Goal: Task Accomplishment & Management: Use online tool/utility

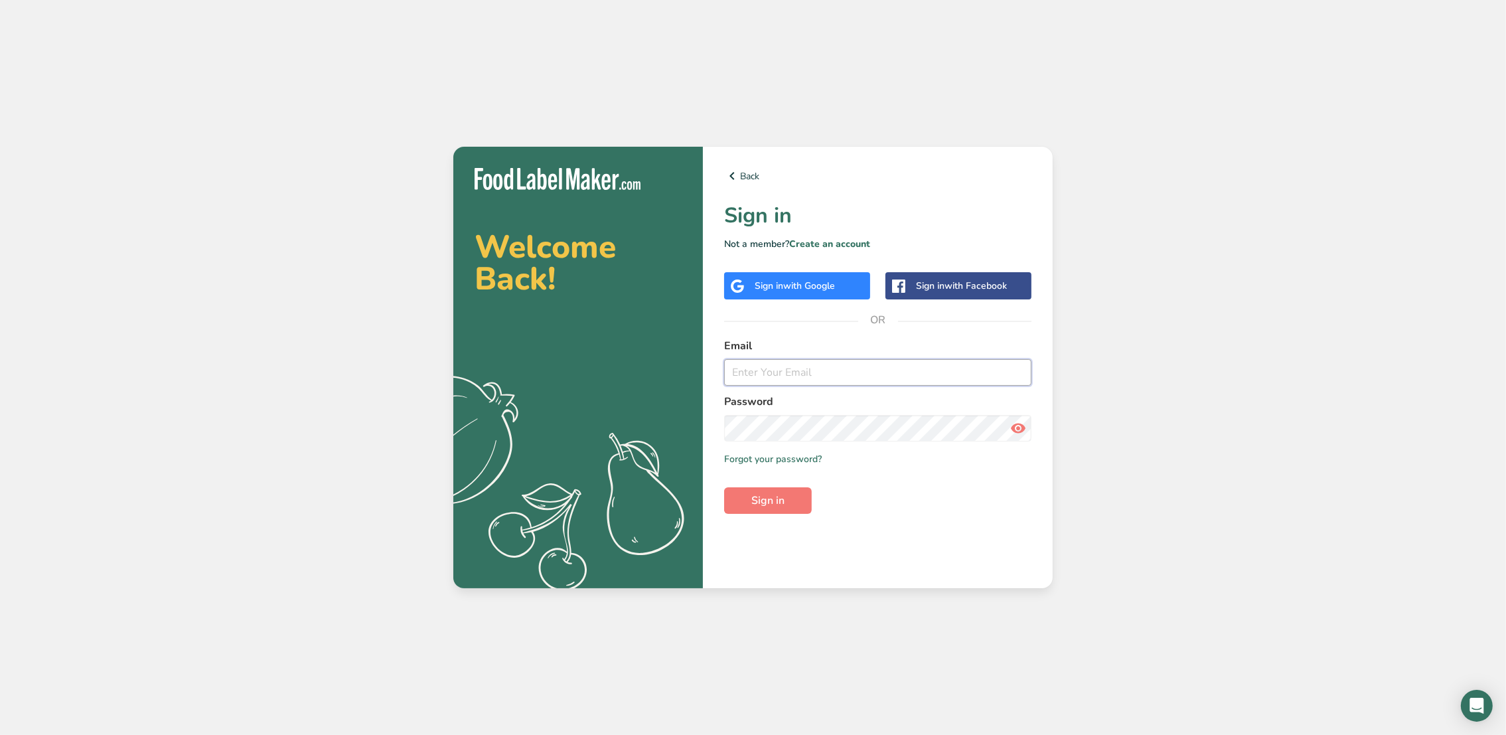
click at [775, 371] on input "email" at bounding box center [877, 372] width 307 height 27
type input "[PERSON_NAME][EMAIL_ADDRESS][DOMAIN_NAME]"
click at [767, 498] on span "Sign in" at bounding box center [767, 500] width 33 height 16
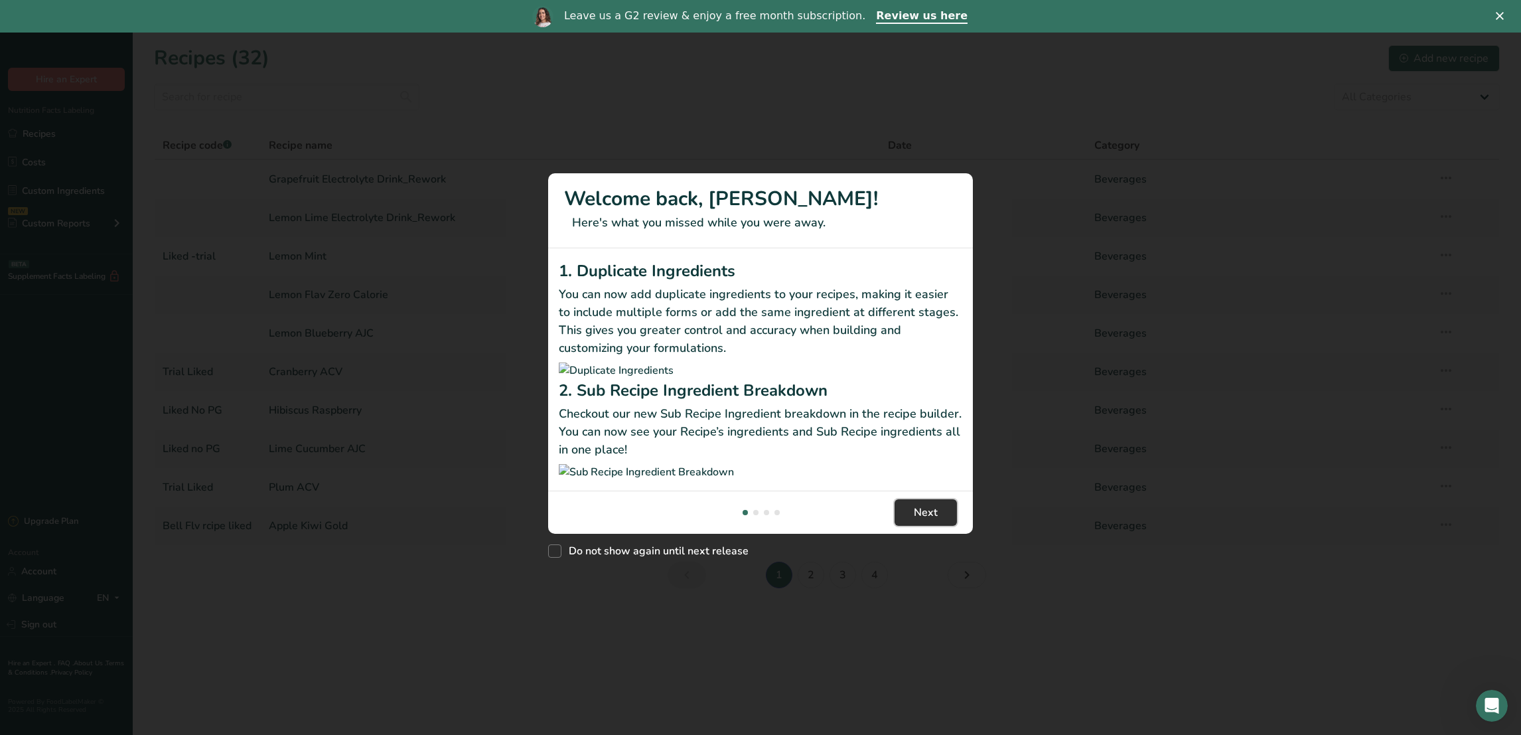
click at [926, 520] on span "Next" at bounding box center [926, 512] width 24 height 16
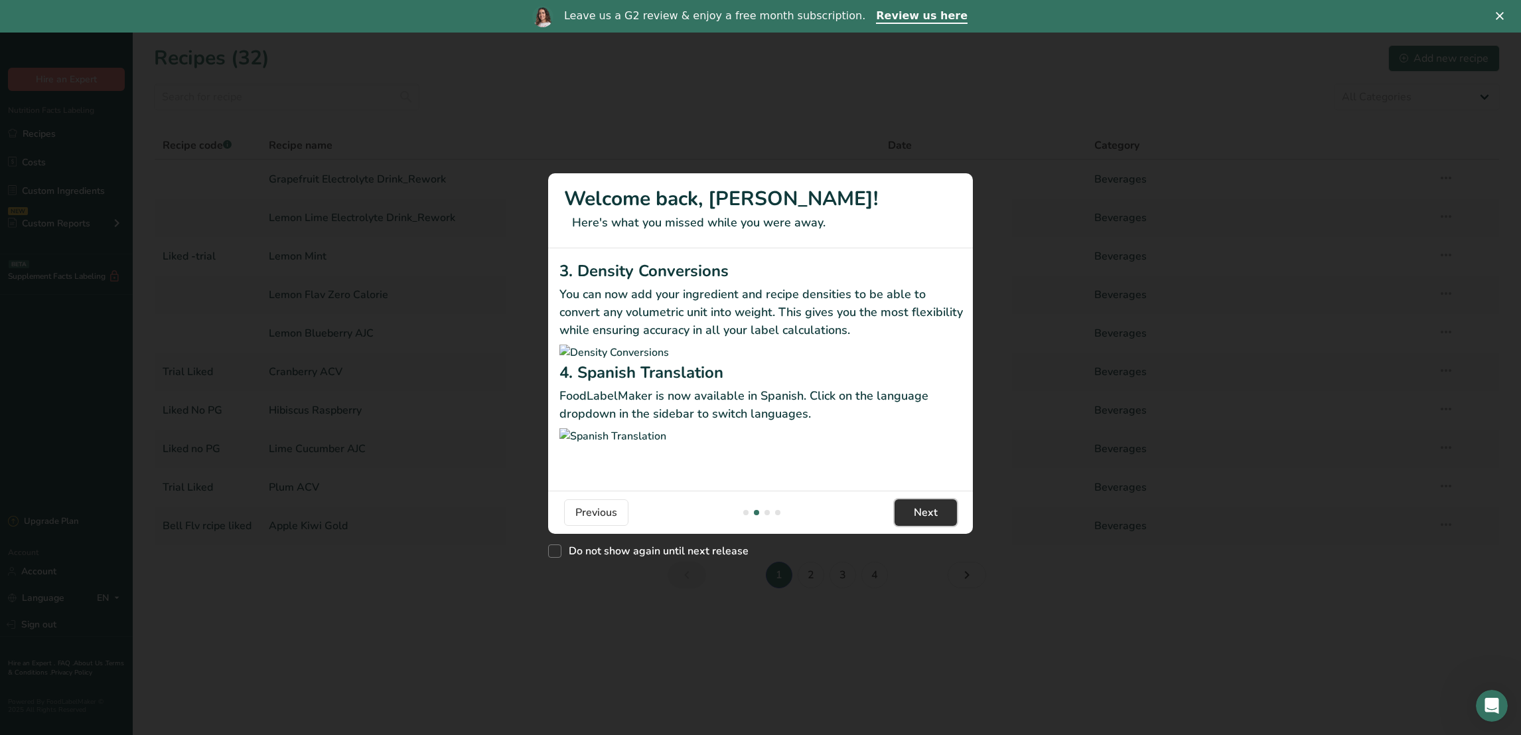
click at [926, 520] on span "Next" at bounding box center [926, 512] width 24 height 16
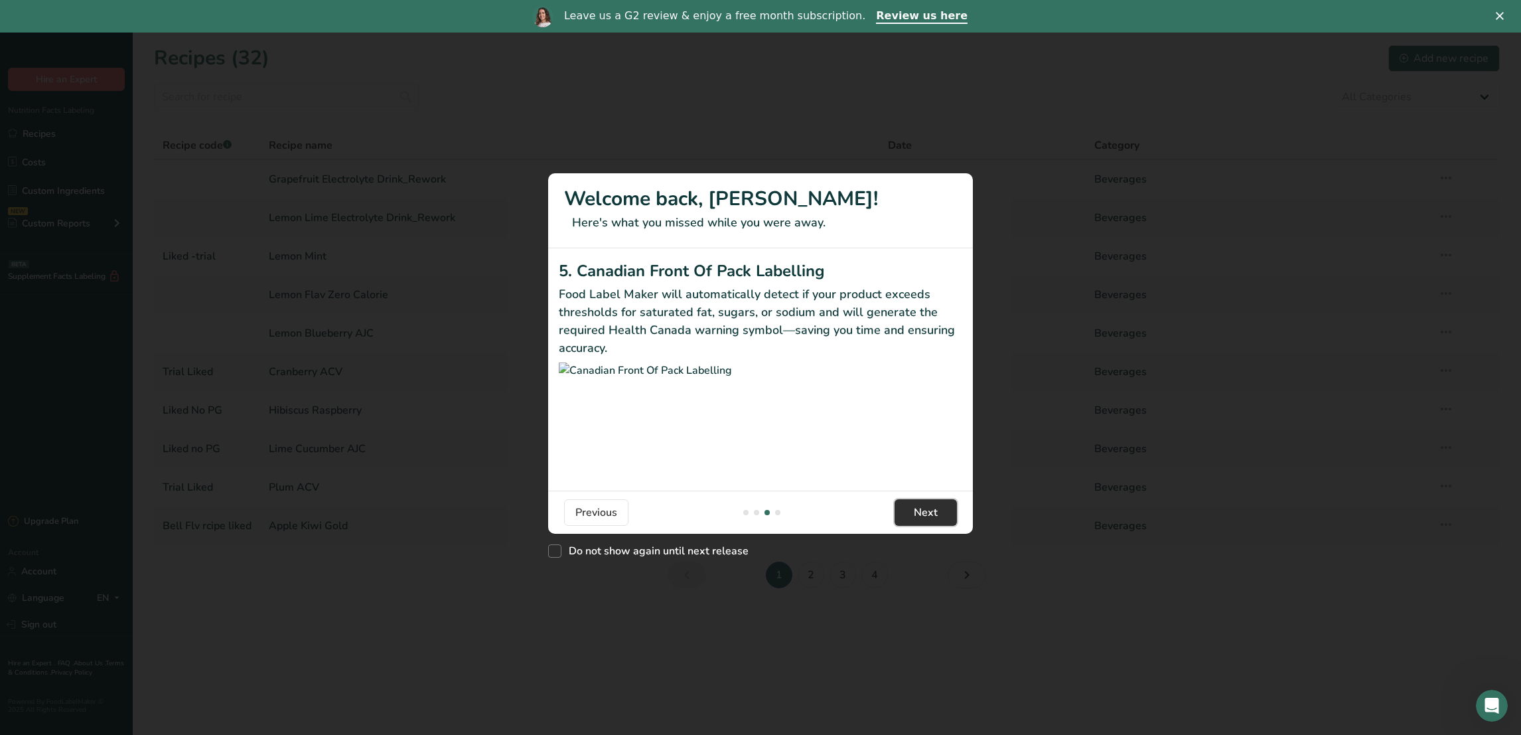
click at [926, 520] on span "Next" at bounding box center [926, 512] width 24 height 16
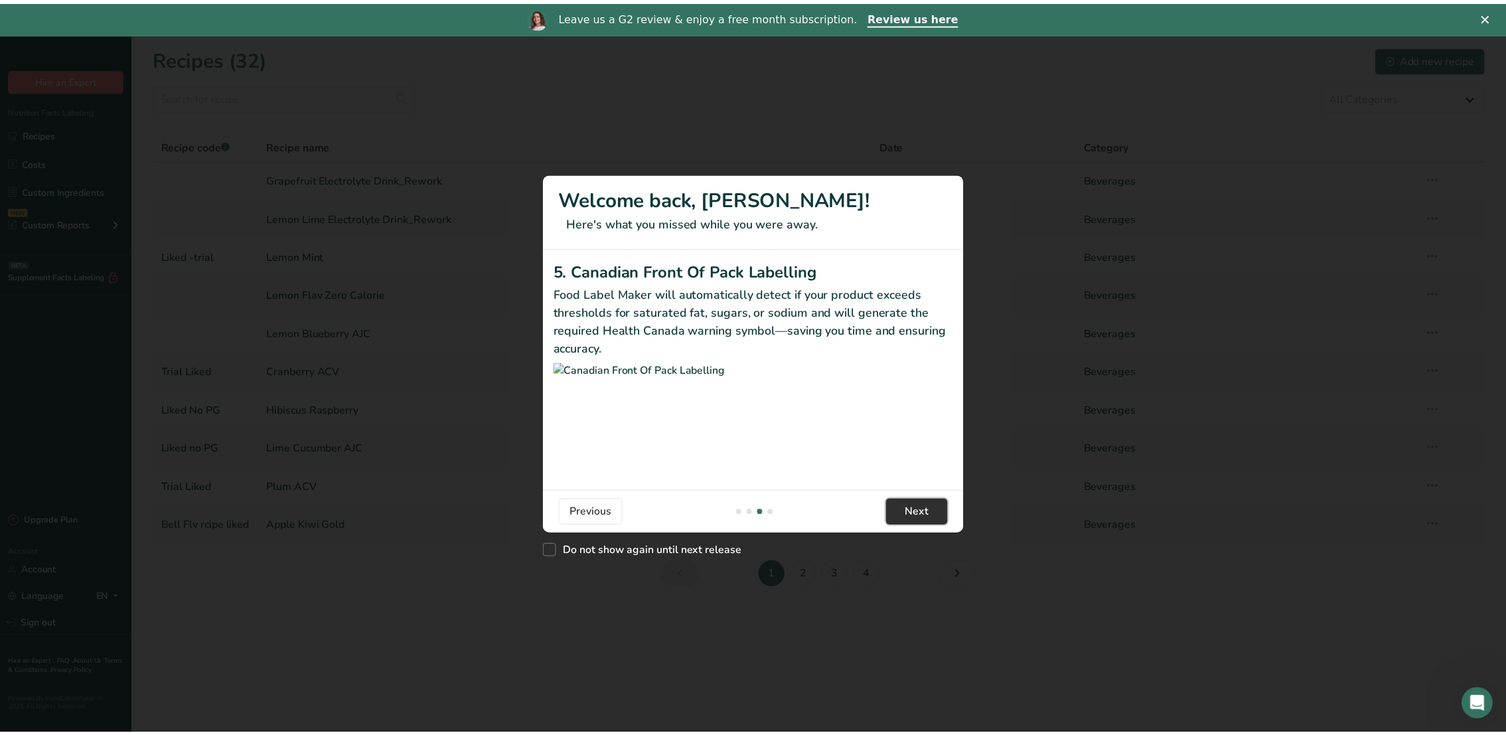
scroll to position [0, 1274]
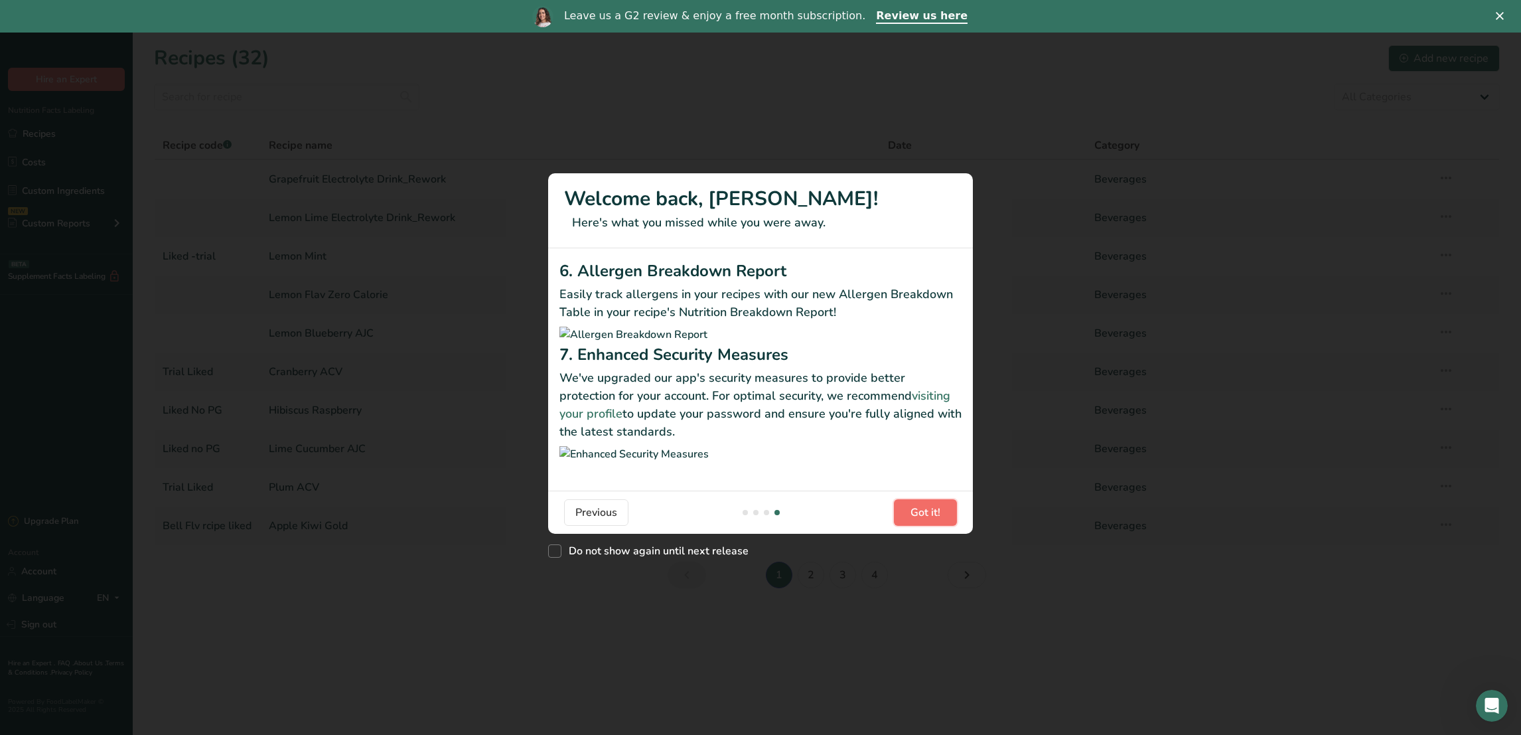
click at [926, 520] on span "Got it!" at bounding box center [926, 512] width 30 height 16
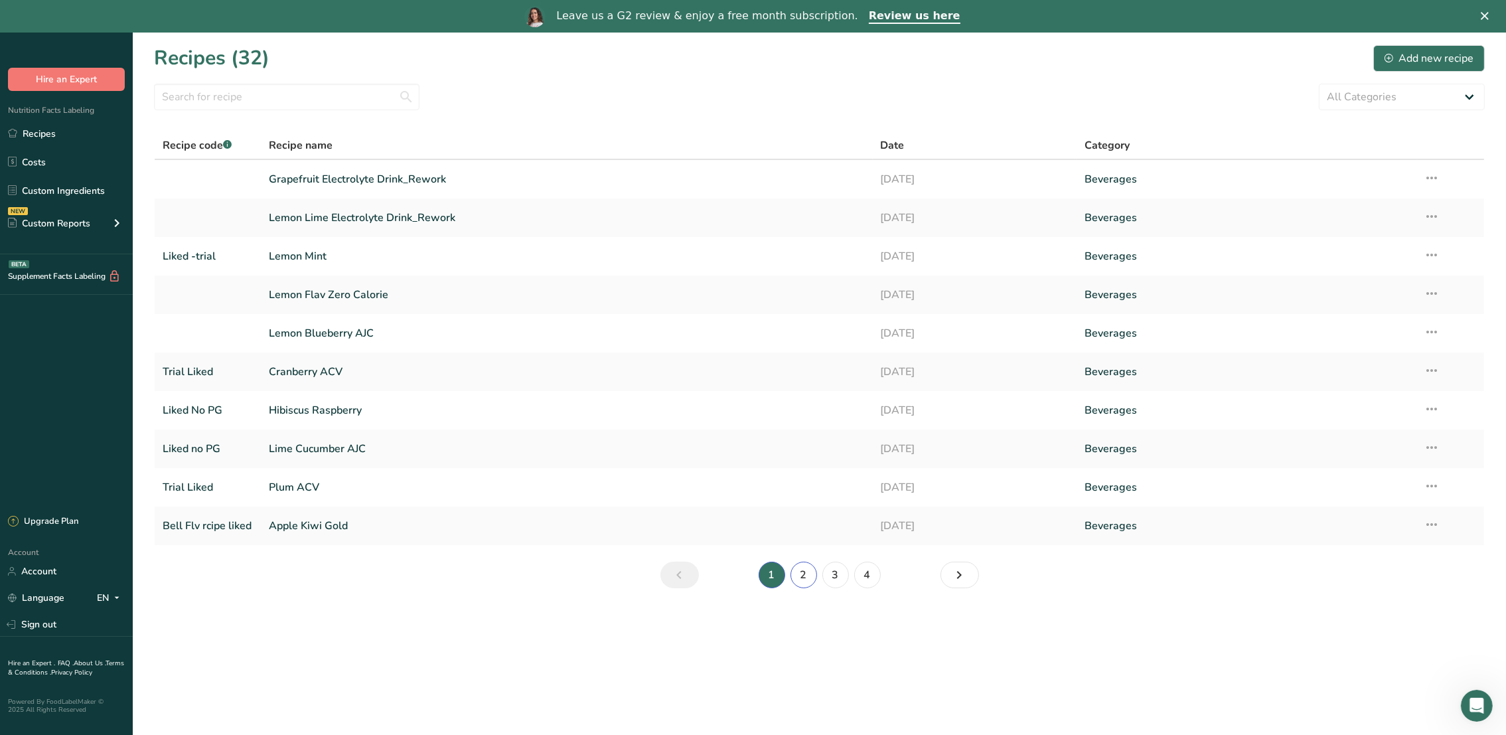
click at [812, 569] on link "2" at bounding box center [803, 574] width 27 height 27
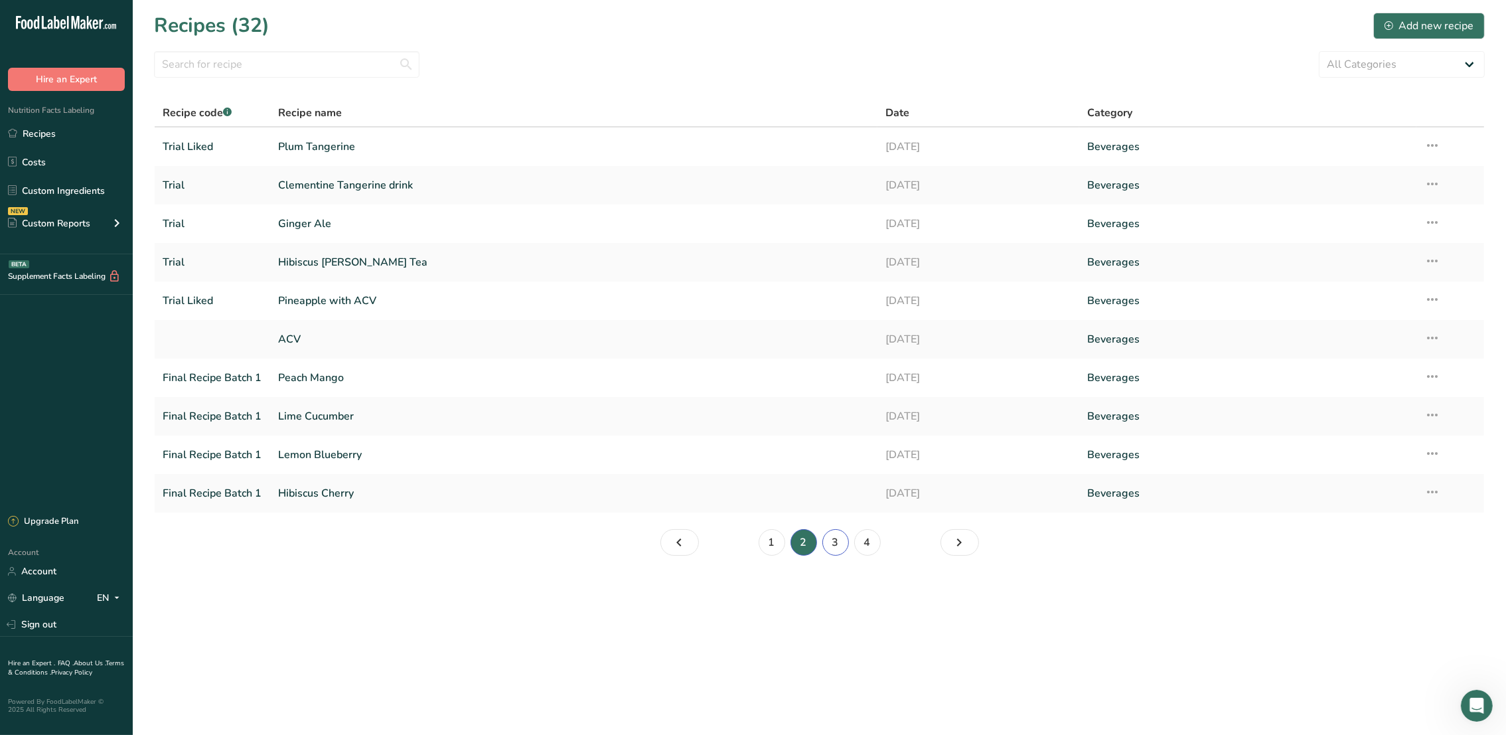
click at [829, 546] on link "3" at bounding box center [835, 542] width 27 height 27
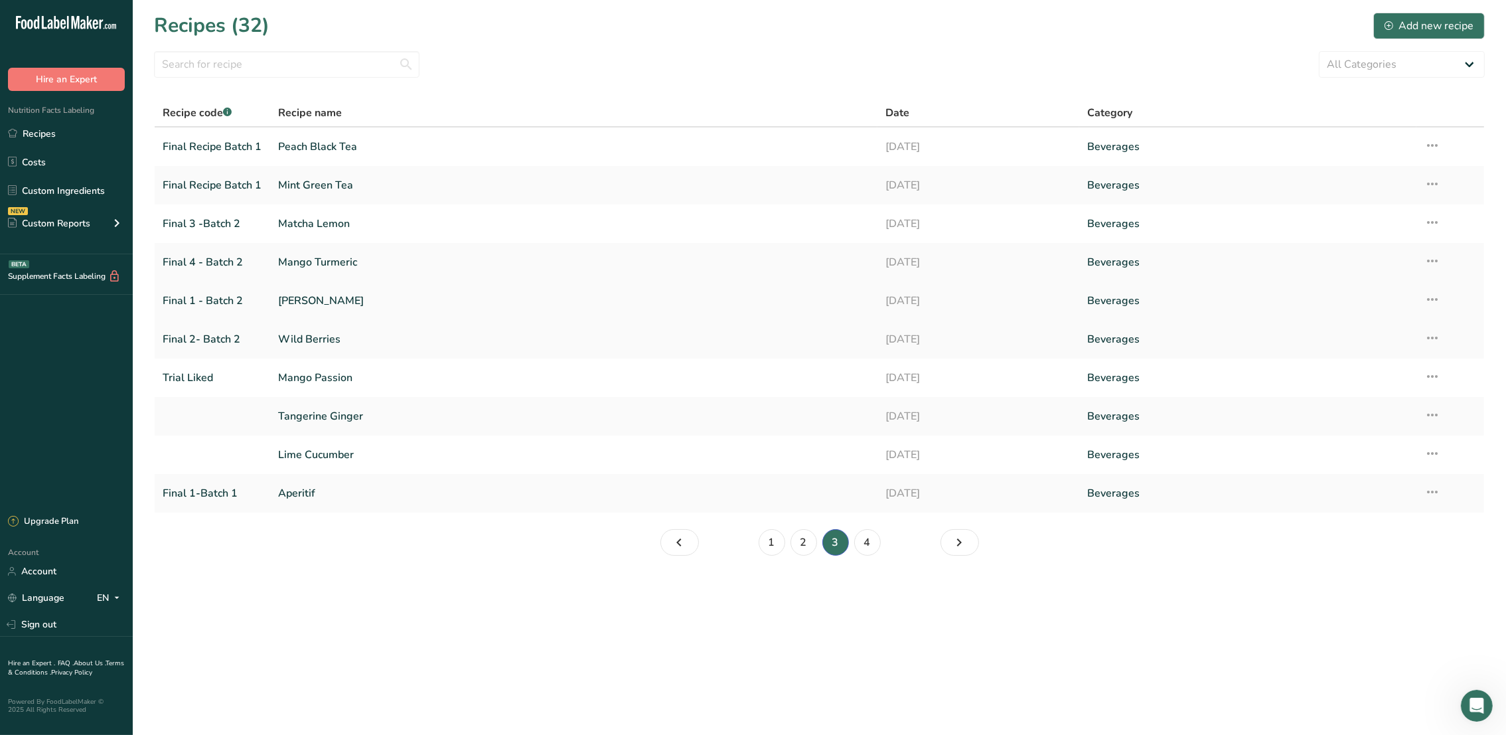
click at [676, 307] on link "[PERSON_NAME]" at bounding box center [573, 301] width 591 height 28
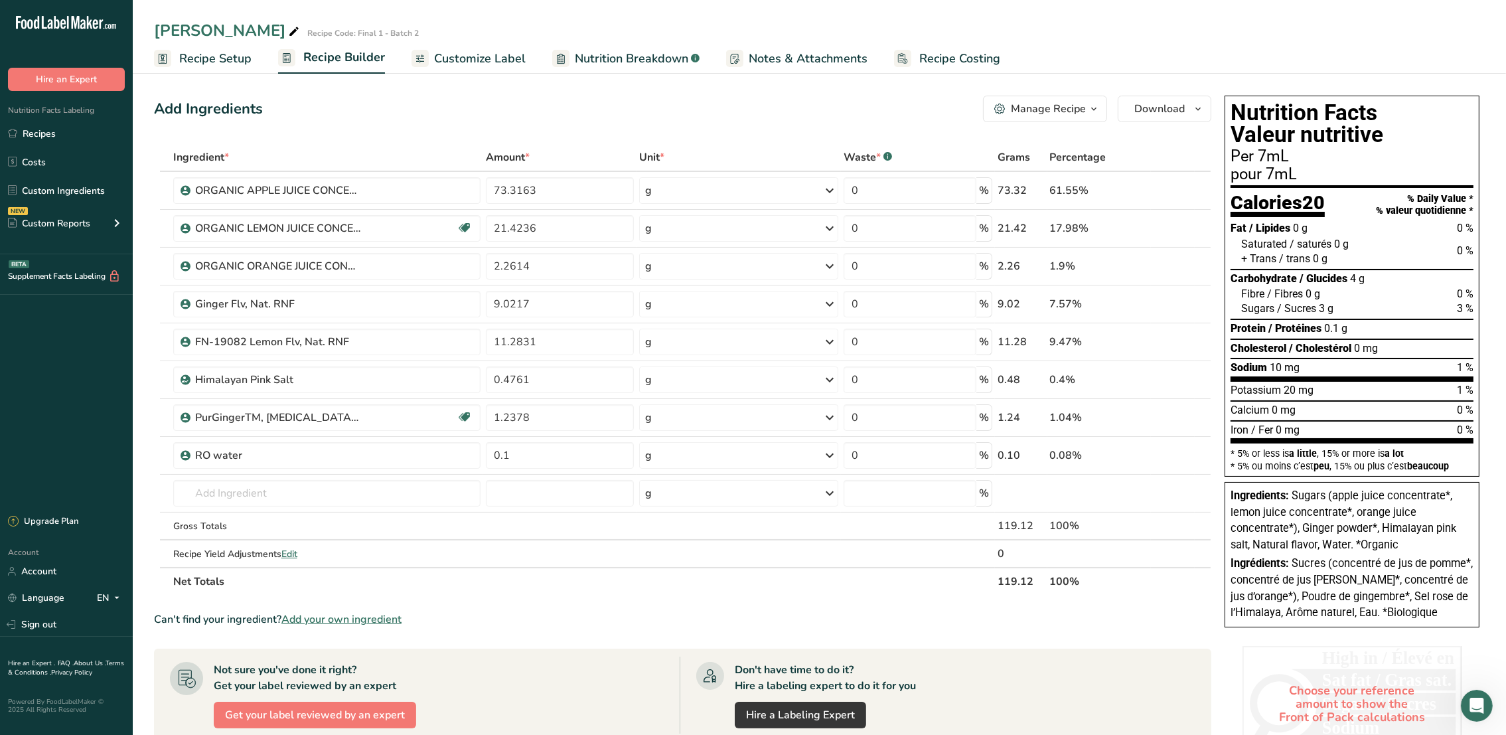
click at [240, 56] on span "Recipe Setup" at bounding box center [215, 59] width 72 height 18
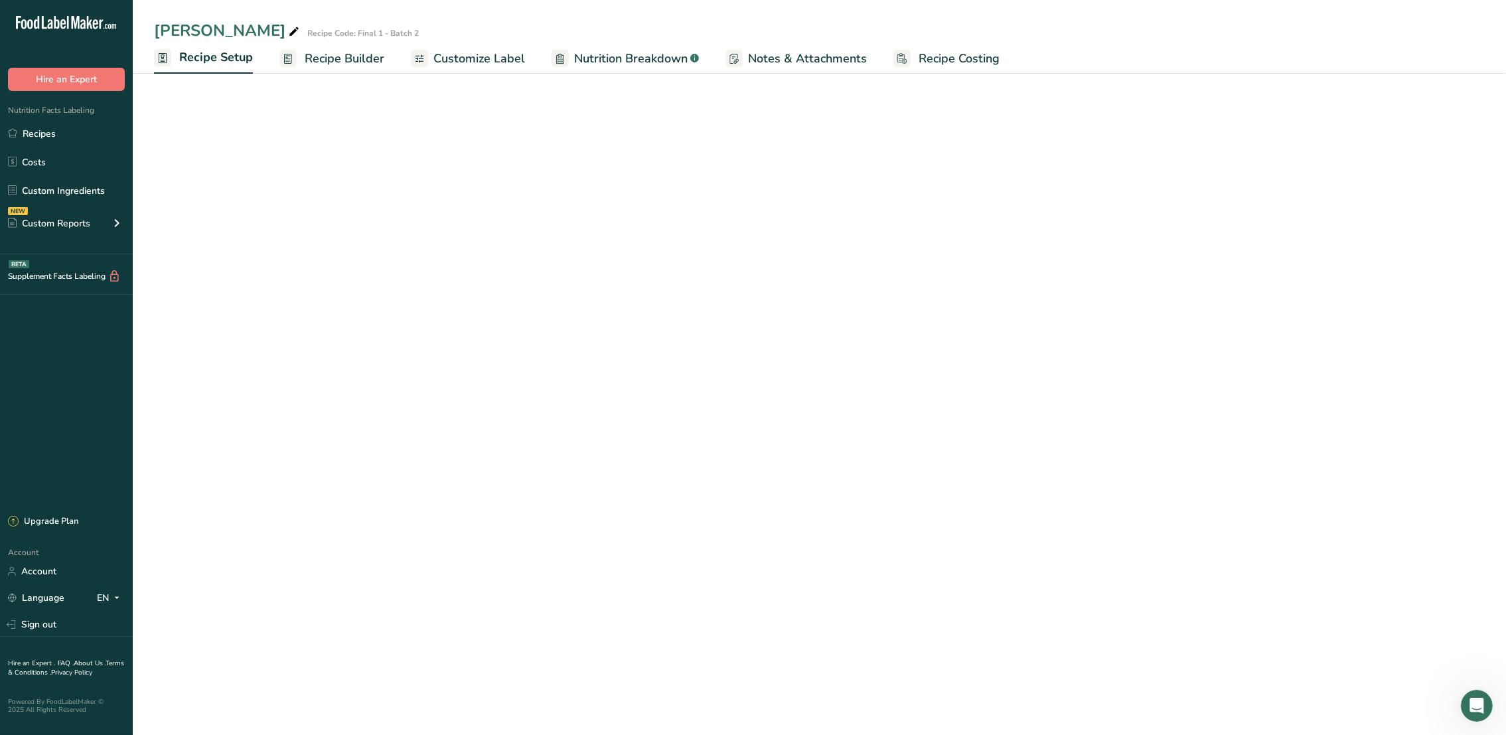
select select "22"
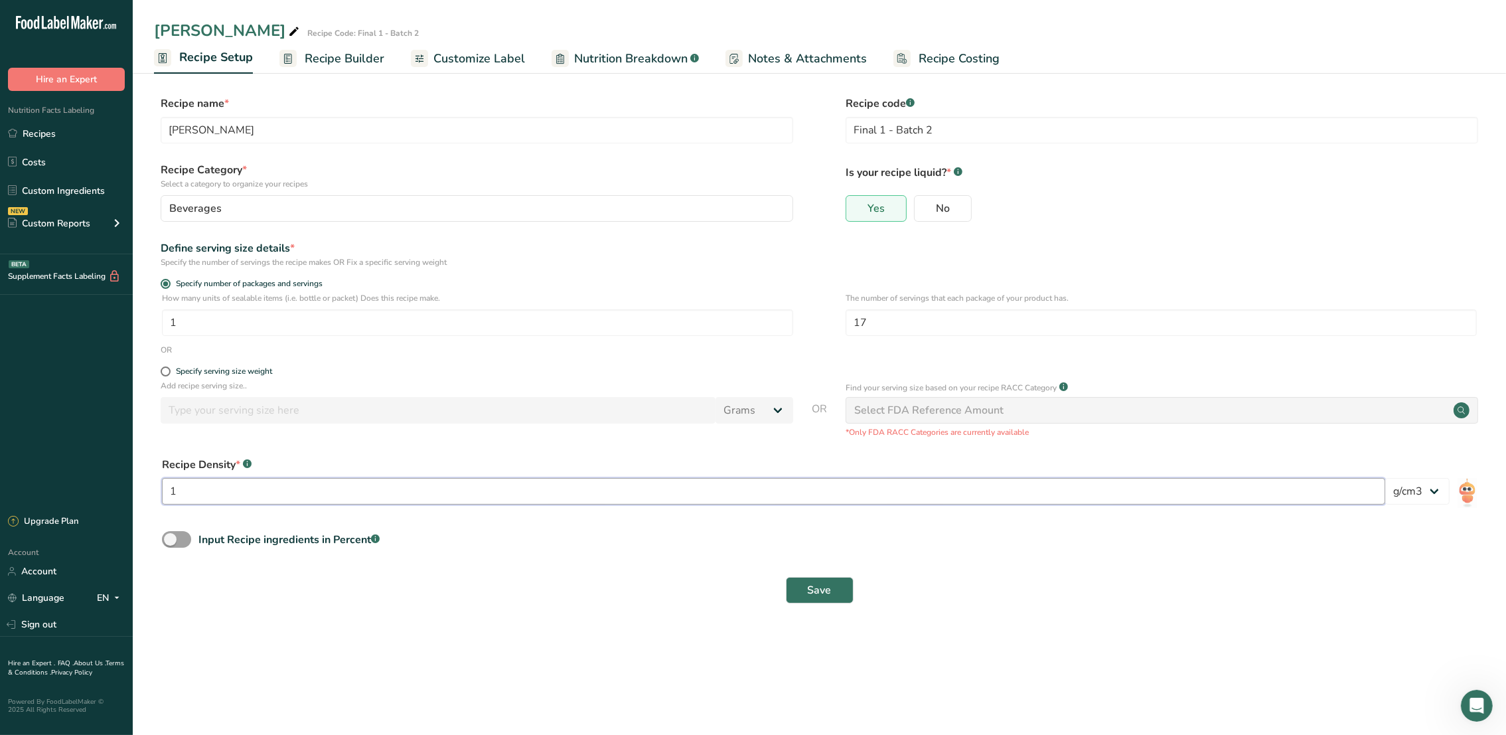
click at [403, 502] on input "1" at bounding box center [773, 491] width 1223 height 27
click at [213, 68] on link "Recipe Setup" at bounding box center [203, 58] width 99 height 32
click at [315, 57] on span "Recipe Builder" at bounding box center [345, 59] width 80 height 18
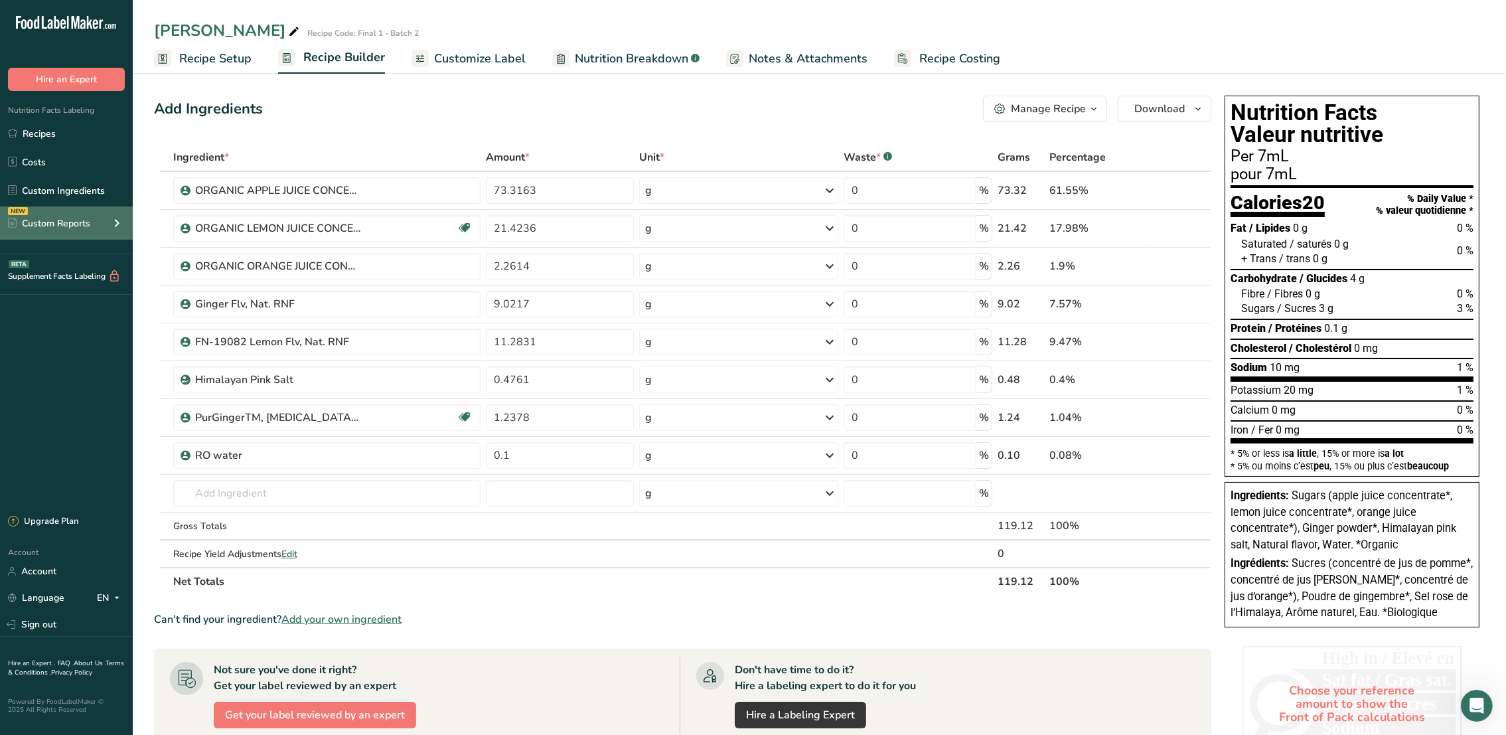
click at [106, 224] on div "NEW Custom Reports" at bounding box center [66, 222] width 133 height 33
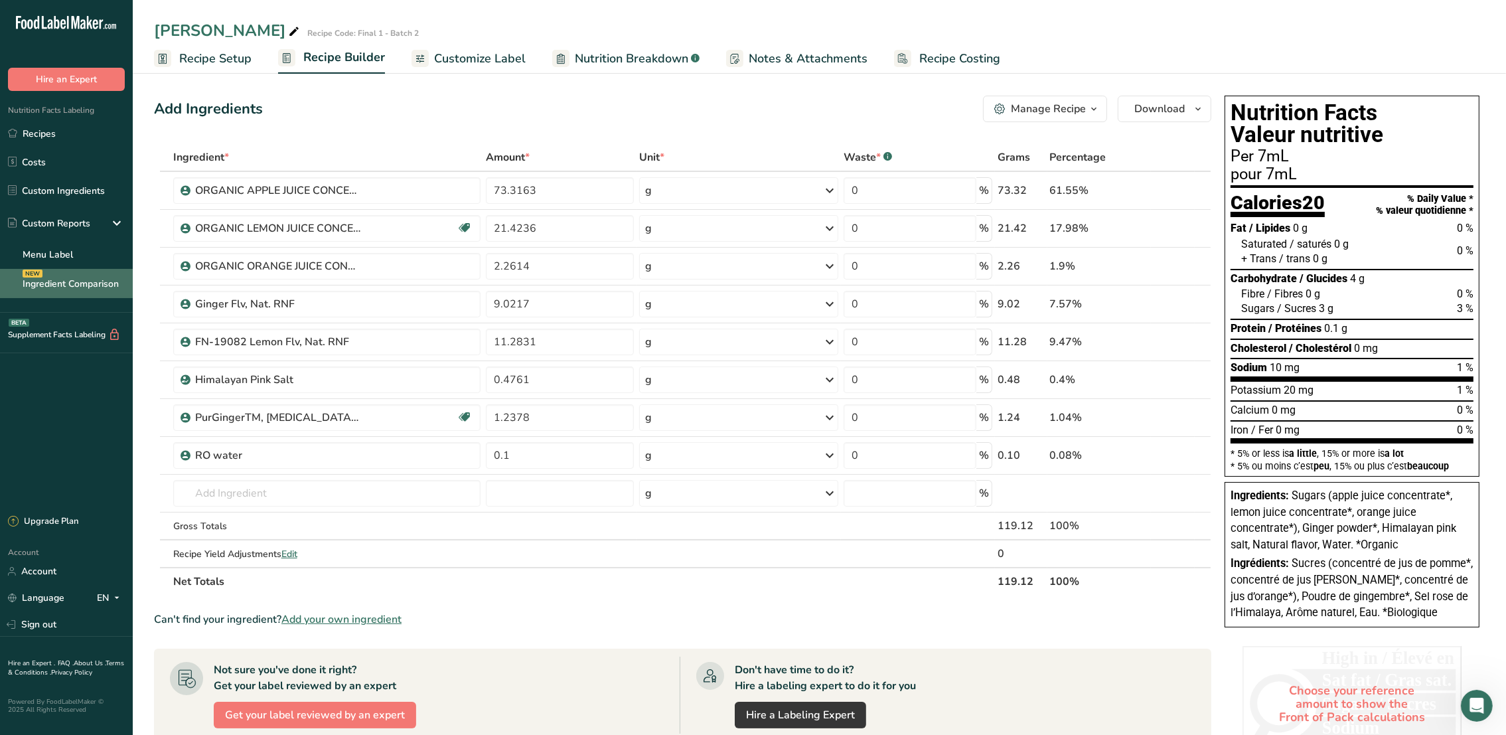
click at [89, 277] on link "Ingredient Comparison NEW" at bounding box center [66, 283] width 133 height 29
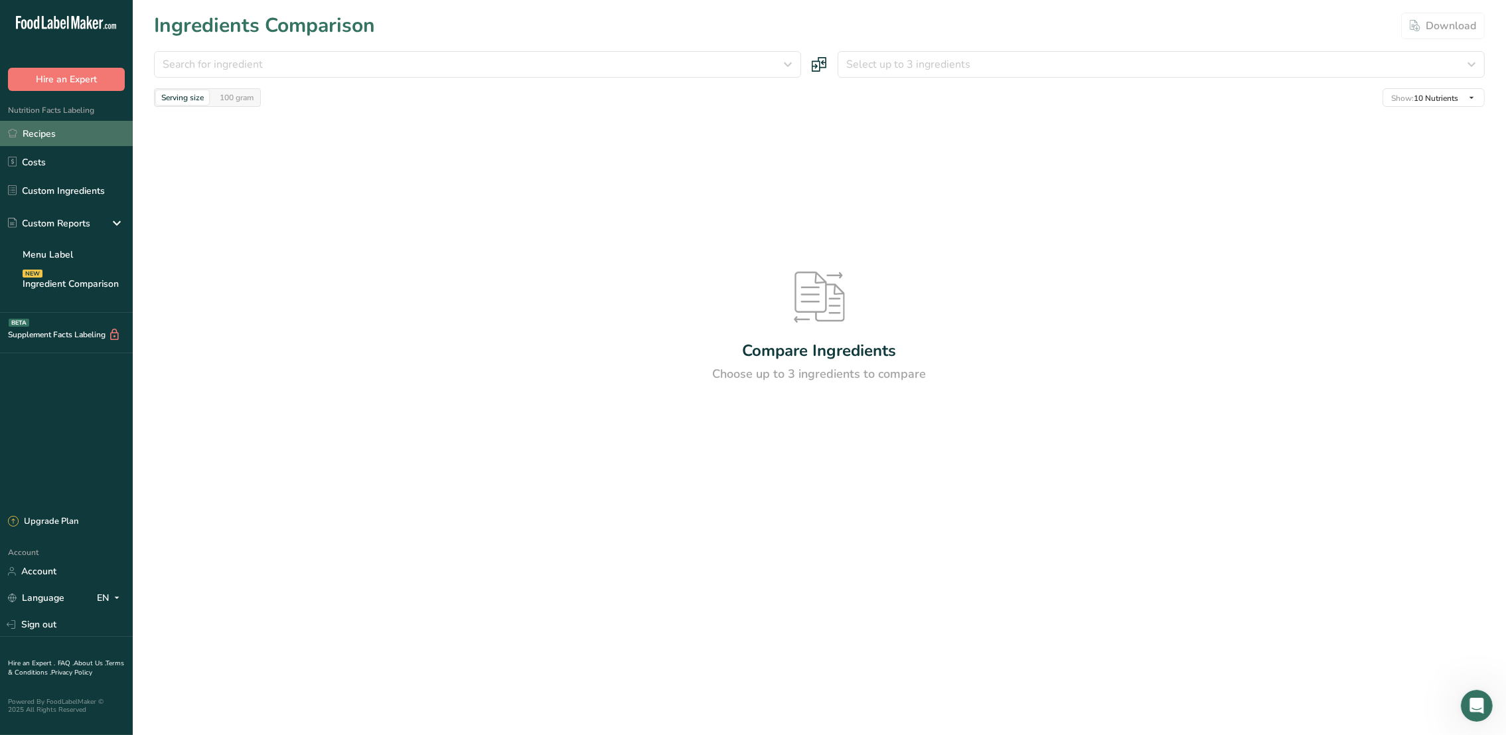
click at [50, 129] on link "Recipes" at bounding box center [66, 133] width 133 height 25
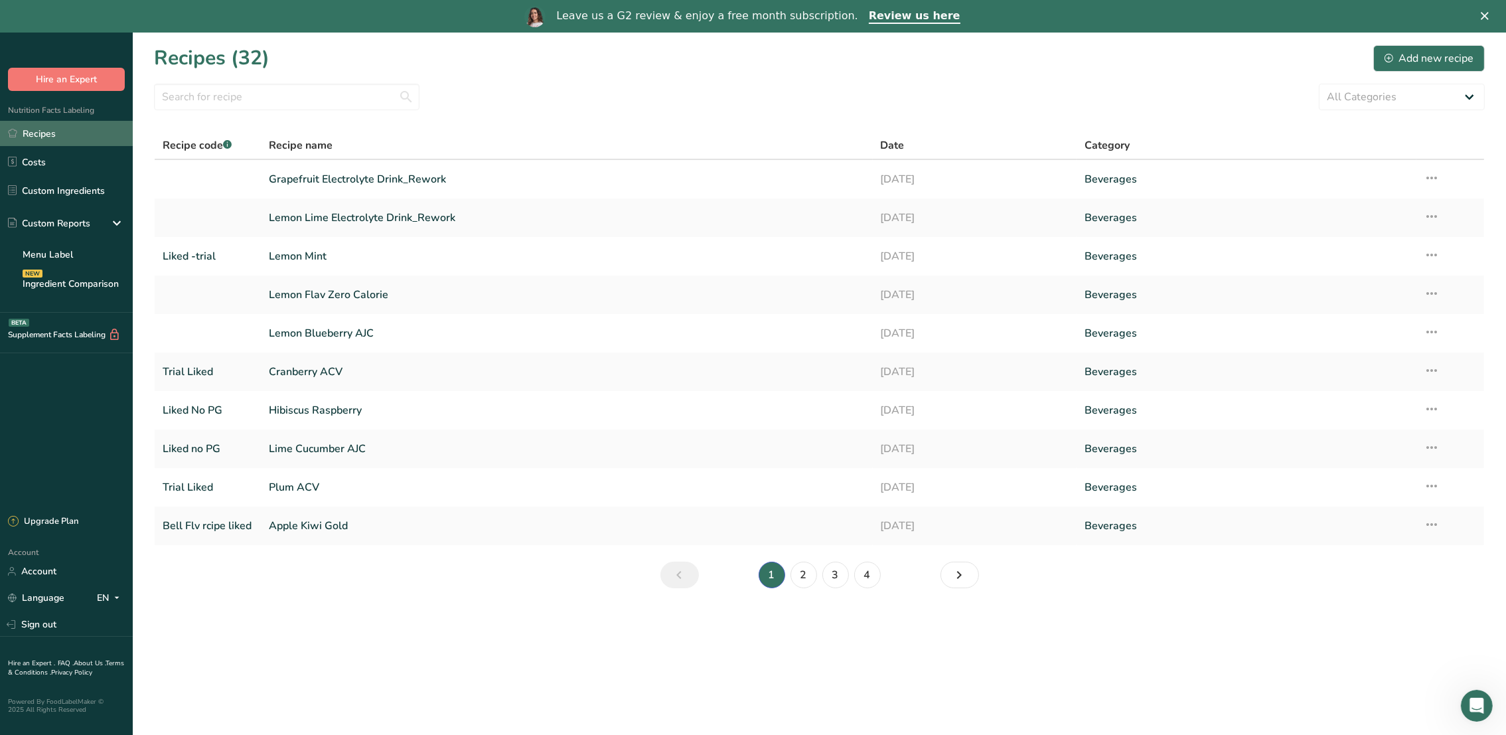
click at [57, 143] on link "Recipes" at bounding box center [66, 133] width 133 height 25
click at [811, 575] on link "2" at bounding box center [803, 574] width 27 height 27
